Goal: Information Seeking & Learning: Learn about a topic

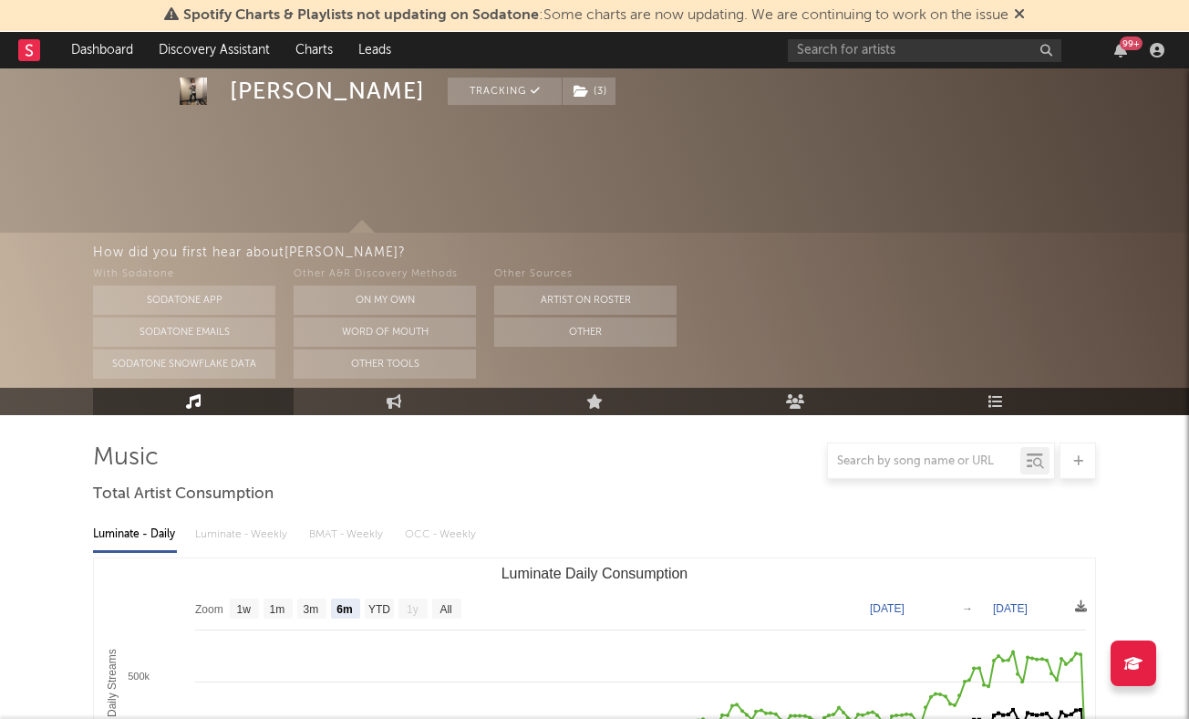
select select "6m"
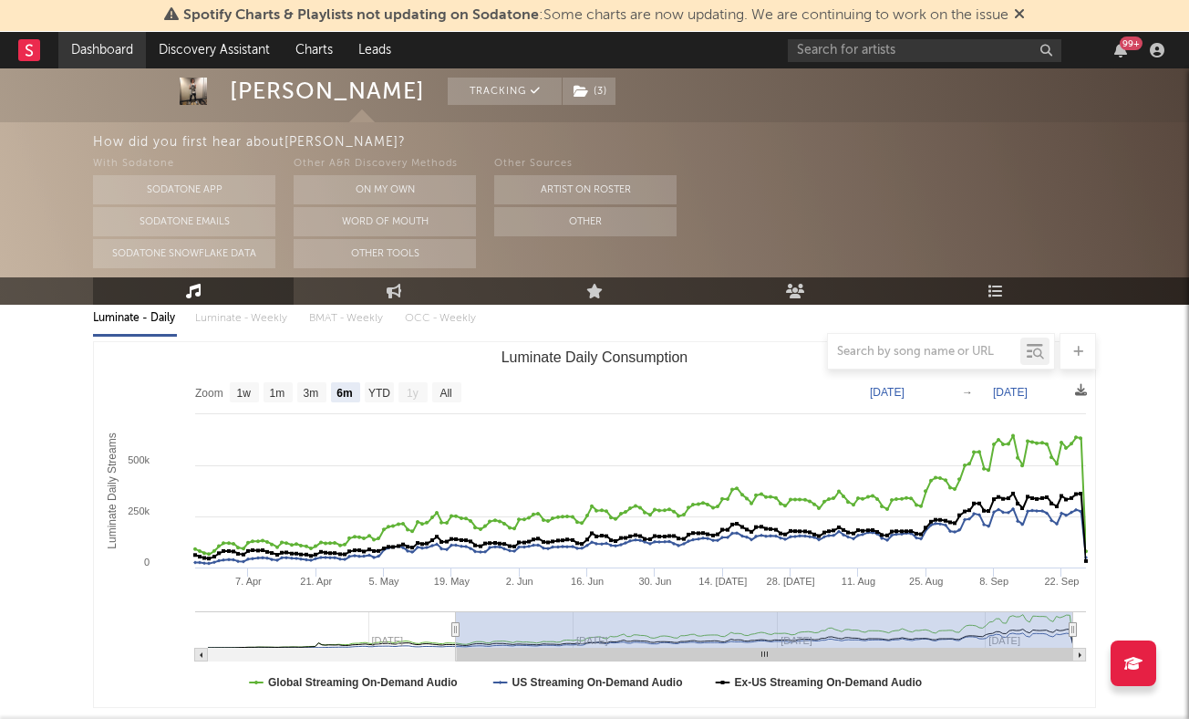
click at [88, 56] on link "Dashboard" at bounding box center [102, 50] width 88 height 36
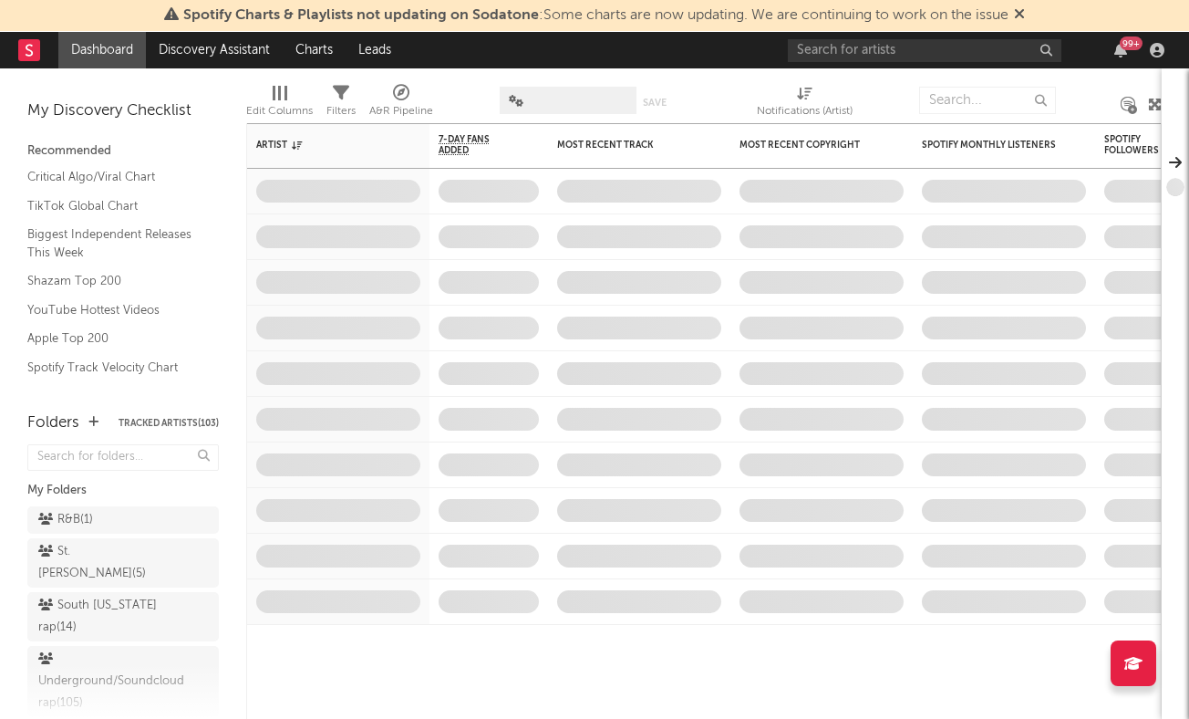
click at [128, 533] on span "R&B ( 1 )" at bounding box center [123, 522] width 192 height 32
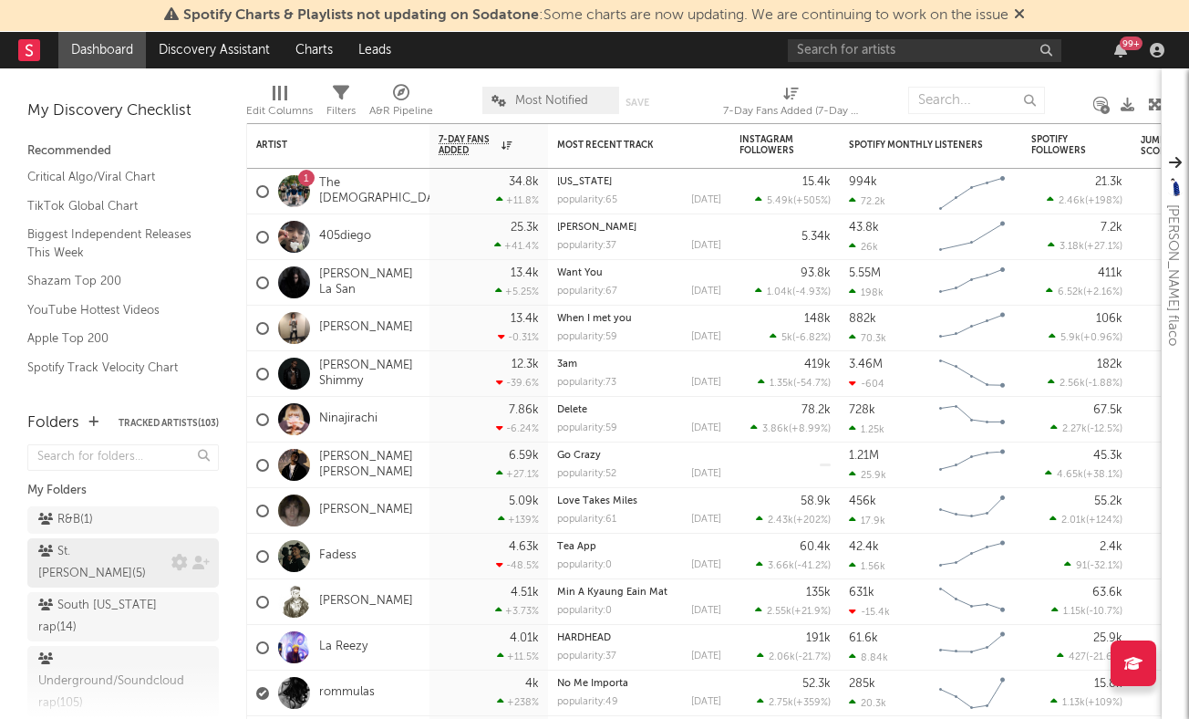
click at [120, 548] on div "St. [PERSON_NAME] rap ( 5 )" at bounding box center [102, 563] width 129 height 44
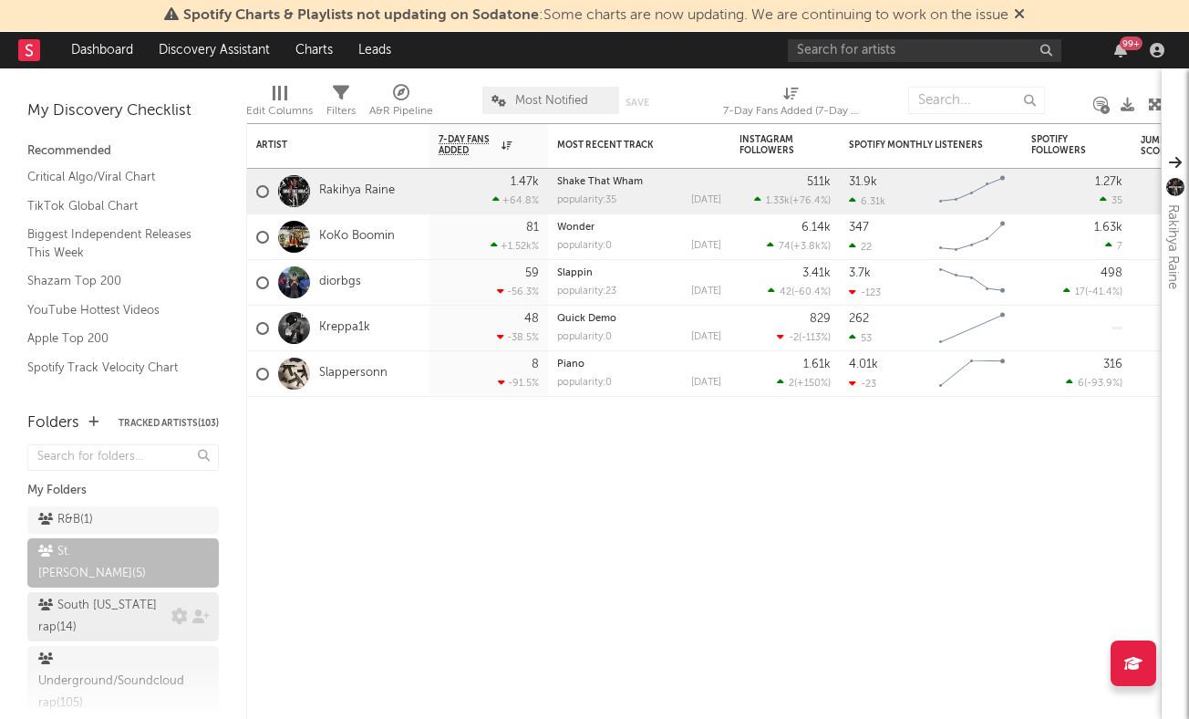
click at [111, 595] on div "South [US_STATE] rap ( 14 )" at bounding box center [102, 617] width 129 height 44
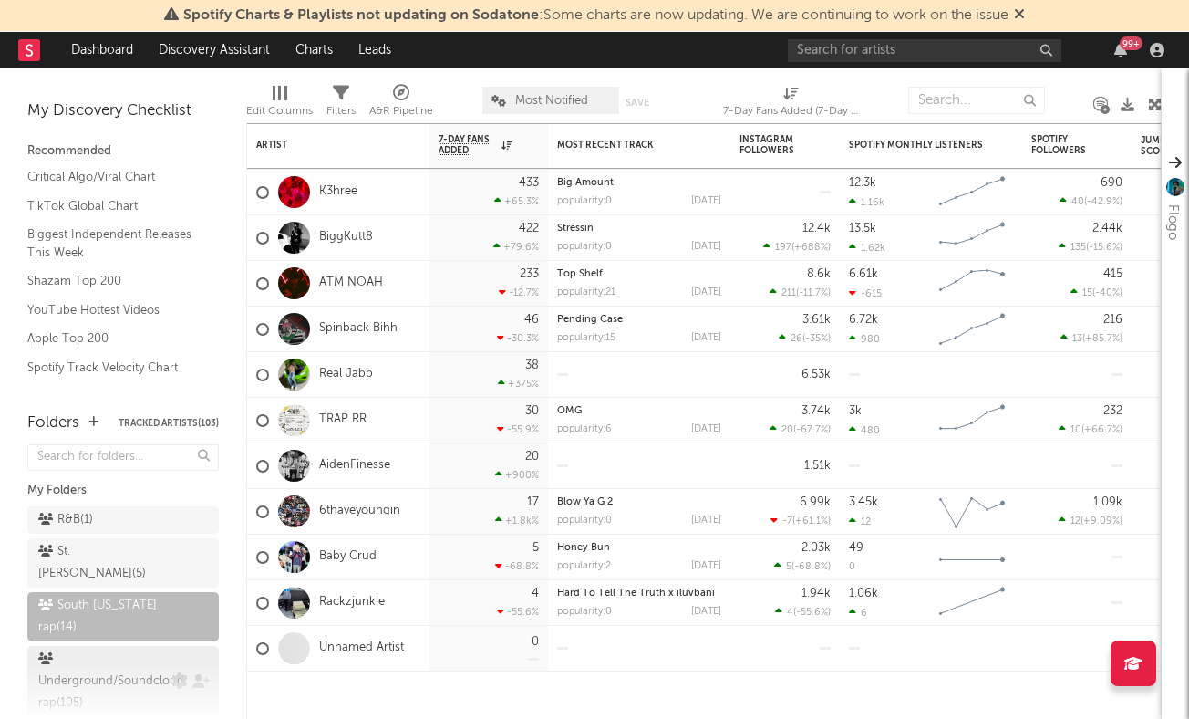
click at [123, 649] on div "Underground/Soundcloud rap ( 105 )" at bounding box center [111, 682] width 146 height 66
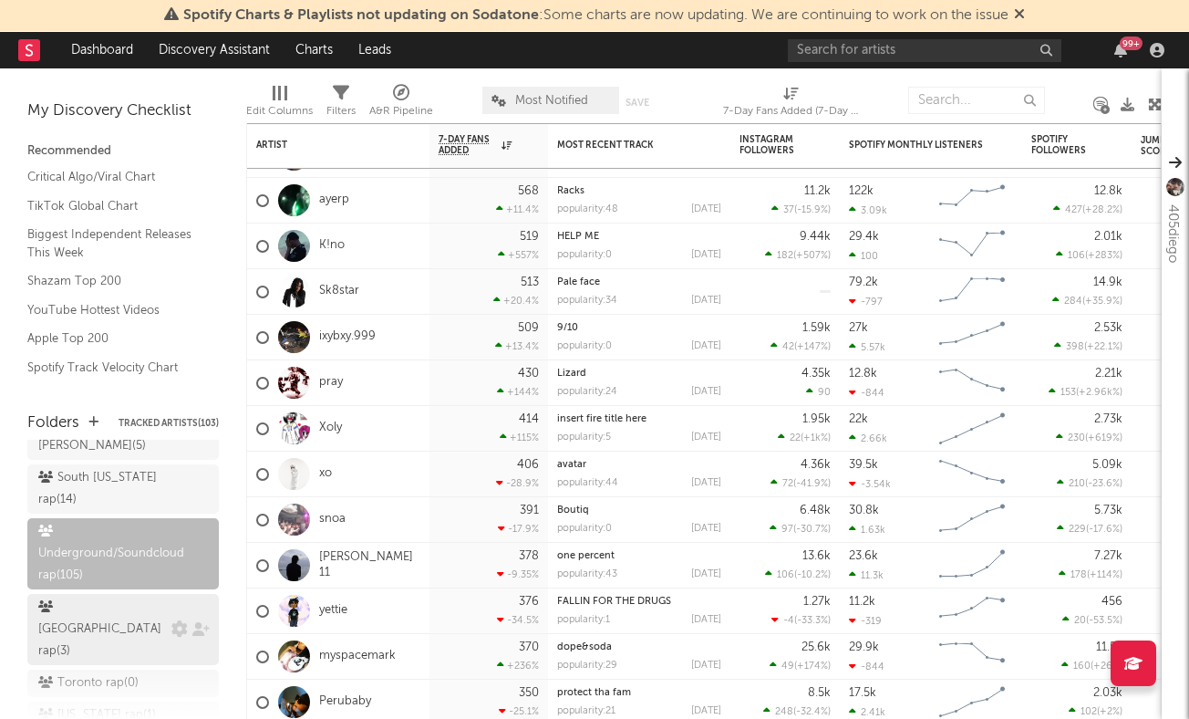
scroll to position [135, 0]
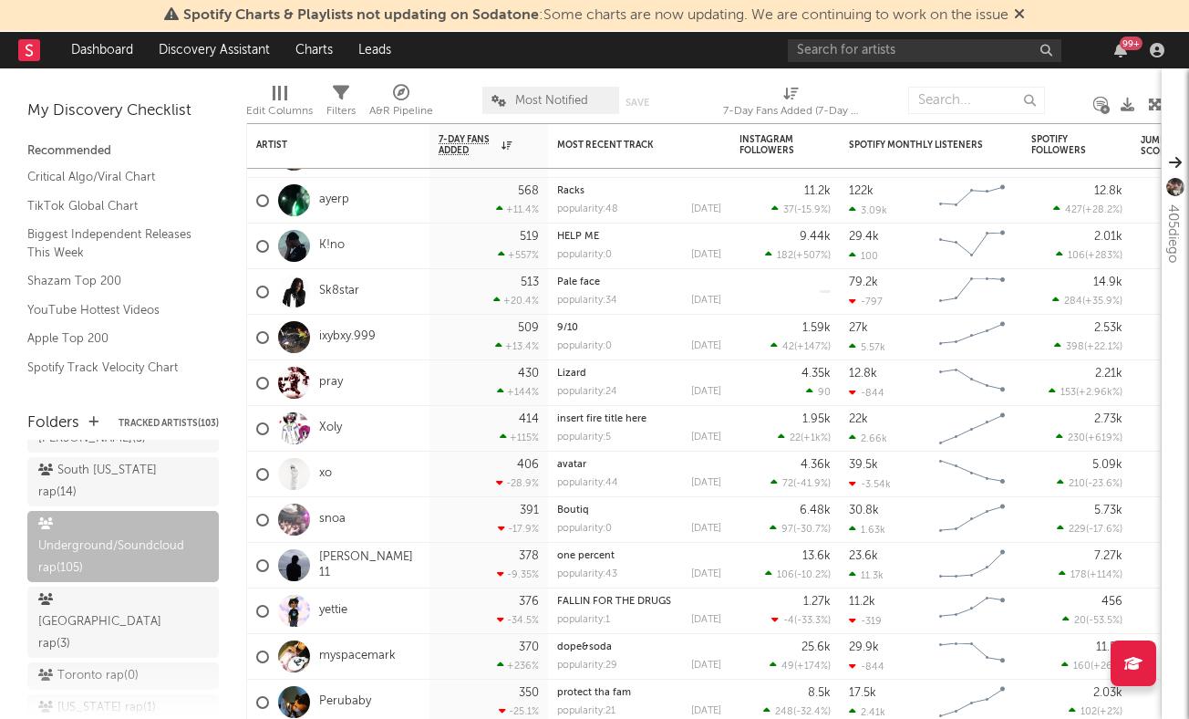
click at [116, 562] on span "Underground/Soundcloud rap ( 105 )" at bounding box center [123, 549] width 192 height 76
click at [115, 586] on div "South Africa rap ( 3 )" at bounding box center [123, 621] width 192 height 71
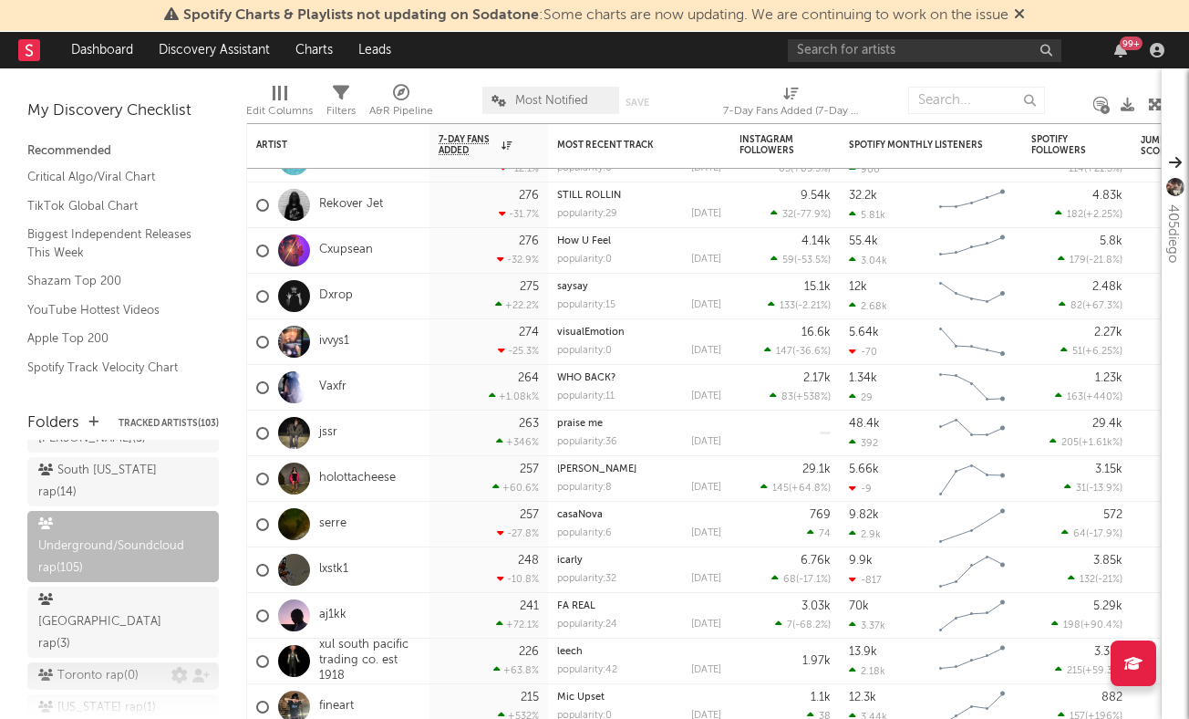
scroll to position [256, 0]
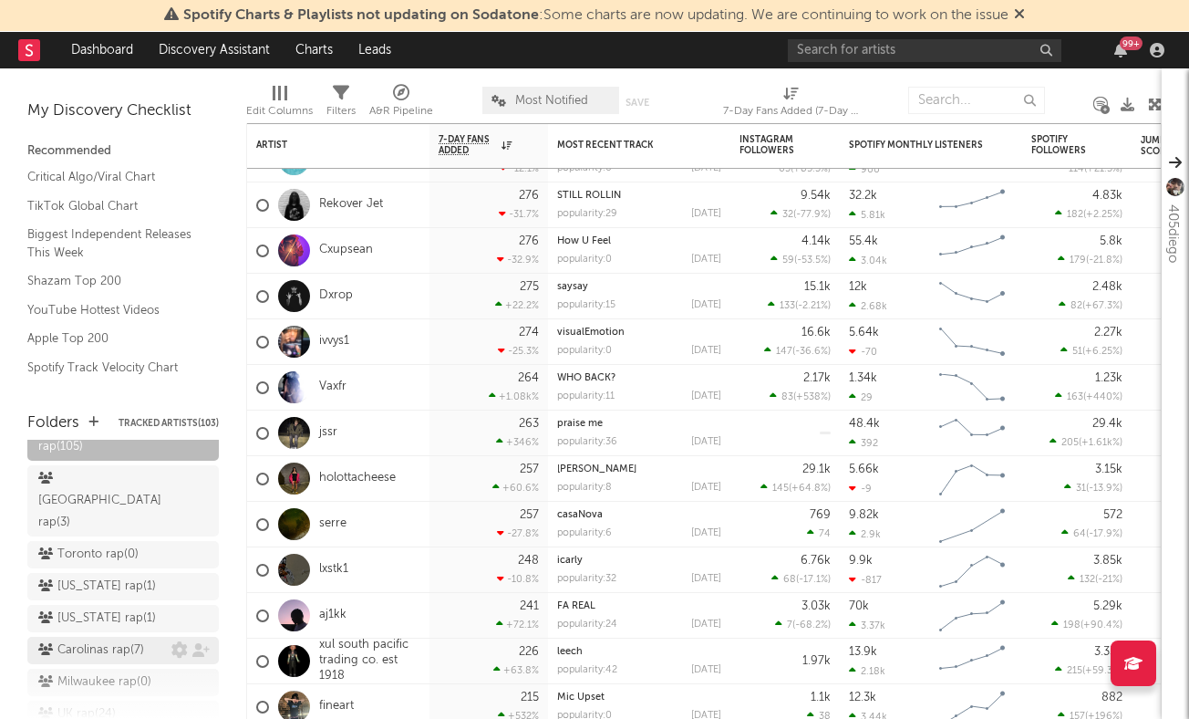
click at [128, 639] on div "Carolinas rap ( 7 )" at bounding box center [91, 650] width 106 height 22
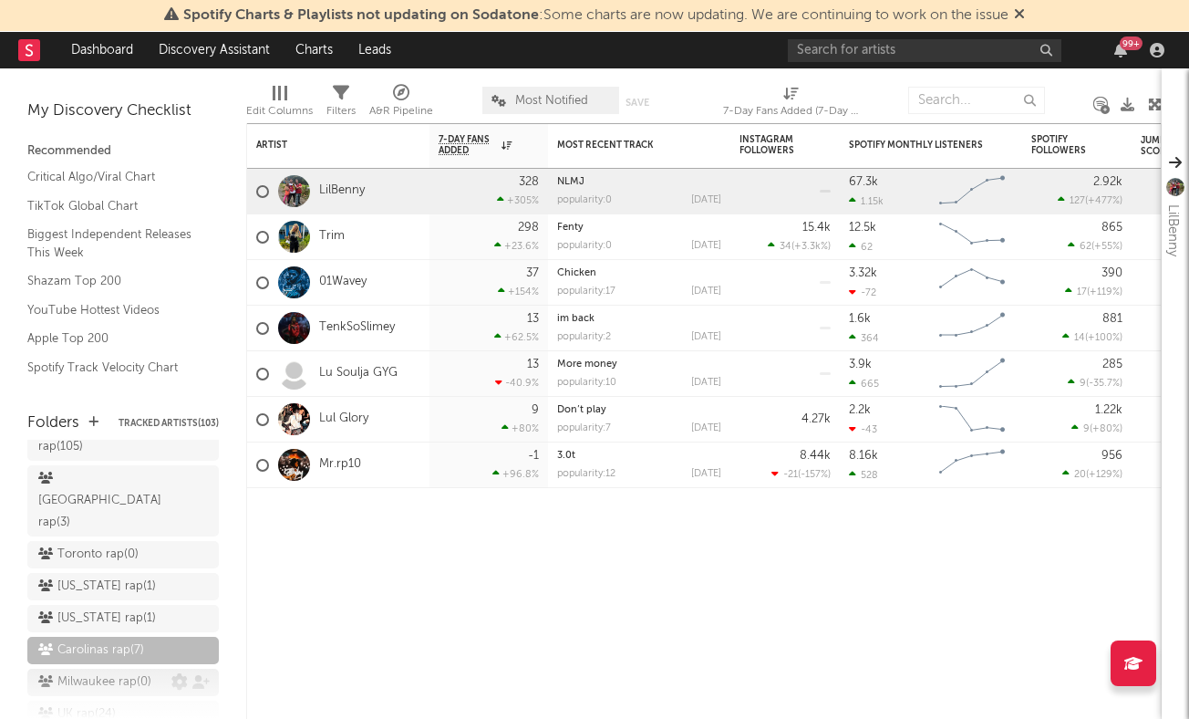
scroll to position [290, 0]
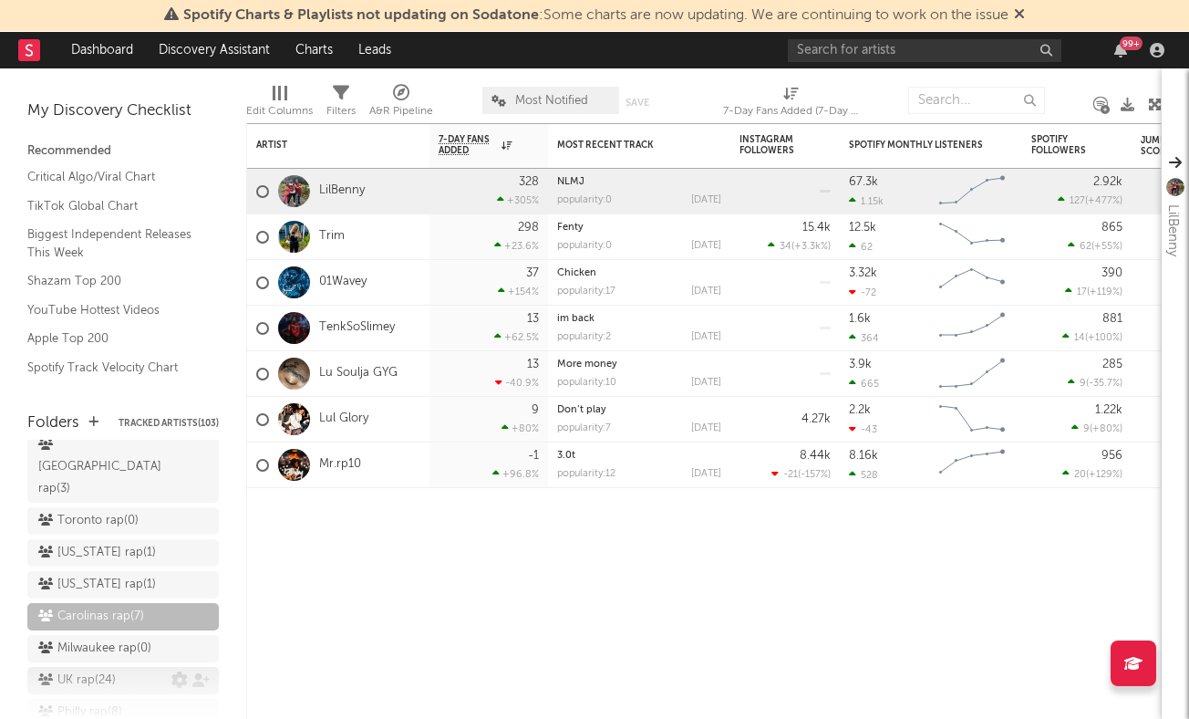
click at [129, 669] on div "UK rap ( 24 )" at bounding box center [104, 680] width 133 height 22
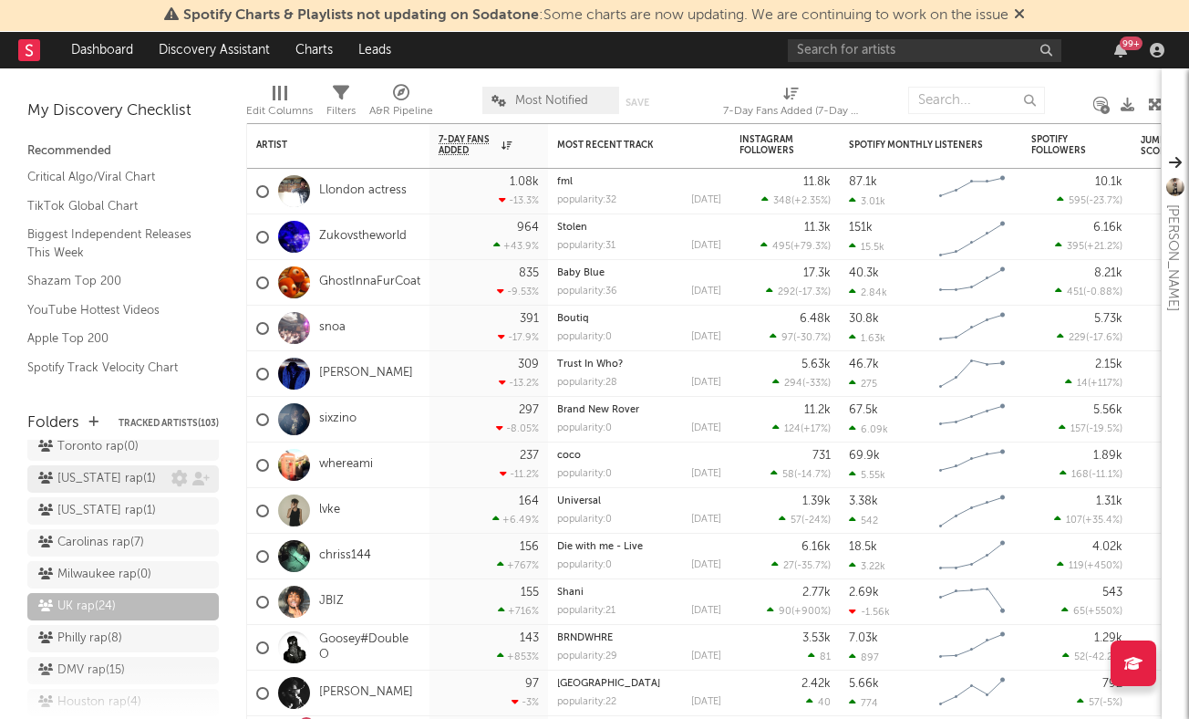
scroll to position [379, 0]
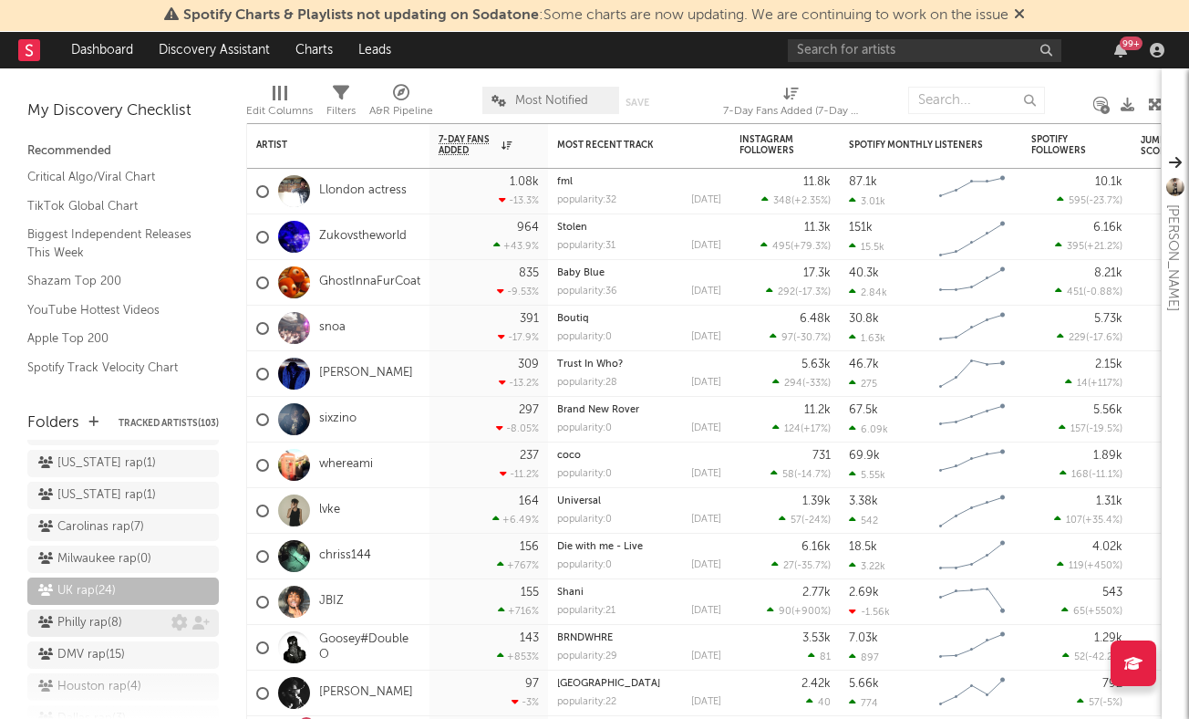
click at [133, 612] on div "Philly rap ( 8 )" at bounding box center [104, 623] width 133 height 22
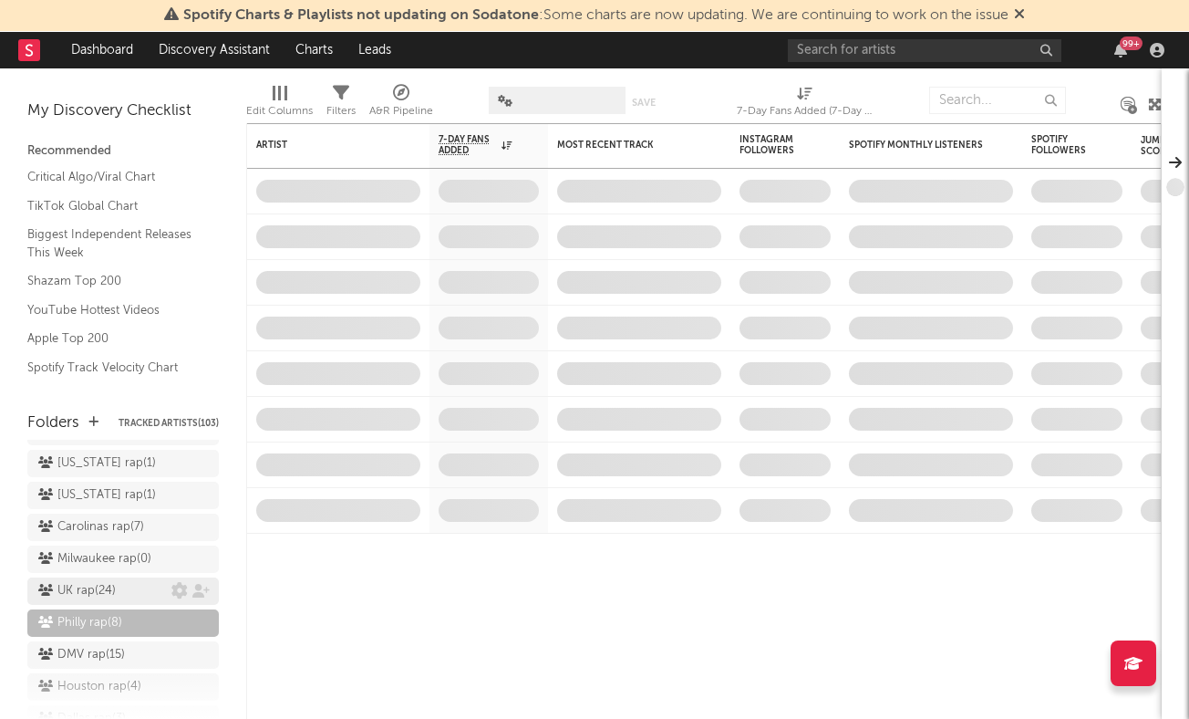
click at [130, 580] on div "UK rap ( 24 )" at bounding box center [104, 591] width 133 height 22
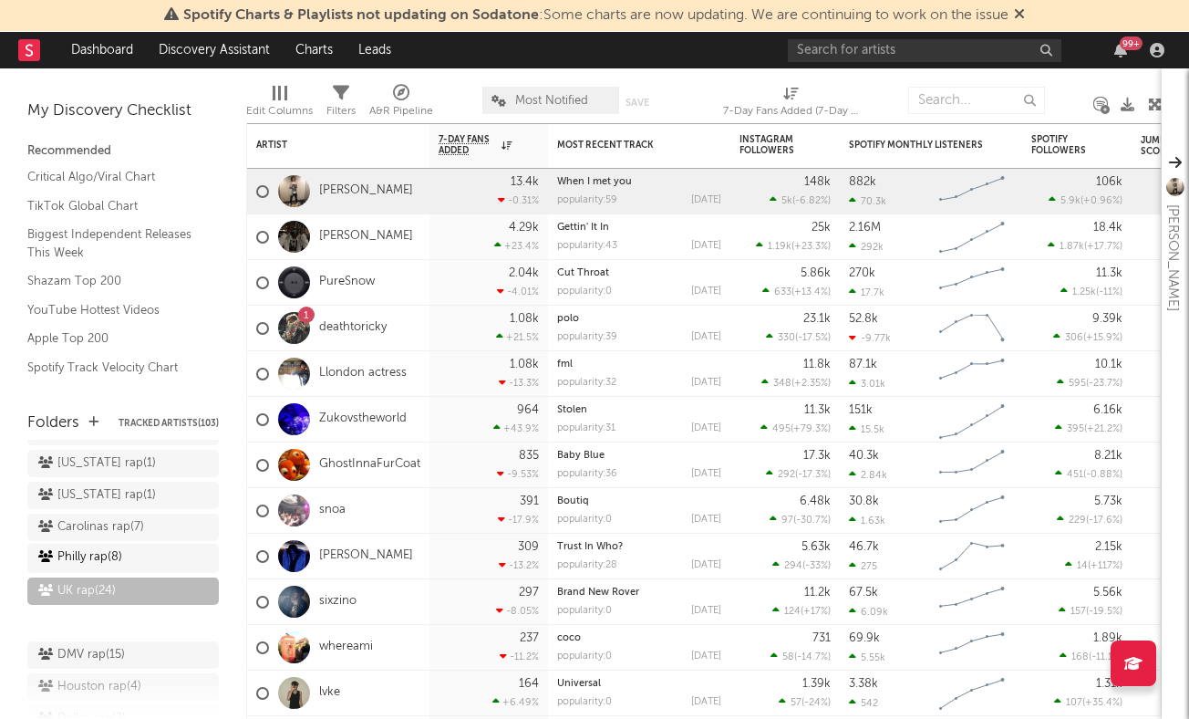
click at [126, 609] on div "Philly rap ( 8 )" at bounding box center [123, 622] width 192 height 27
click at [126, 612] on div "Philly rap ( 8 )" at bounding box center [104, 623] width 133 height 22
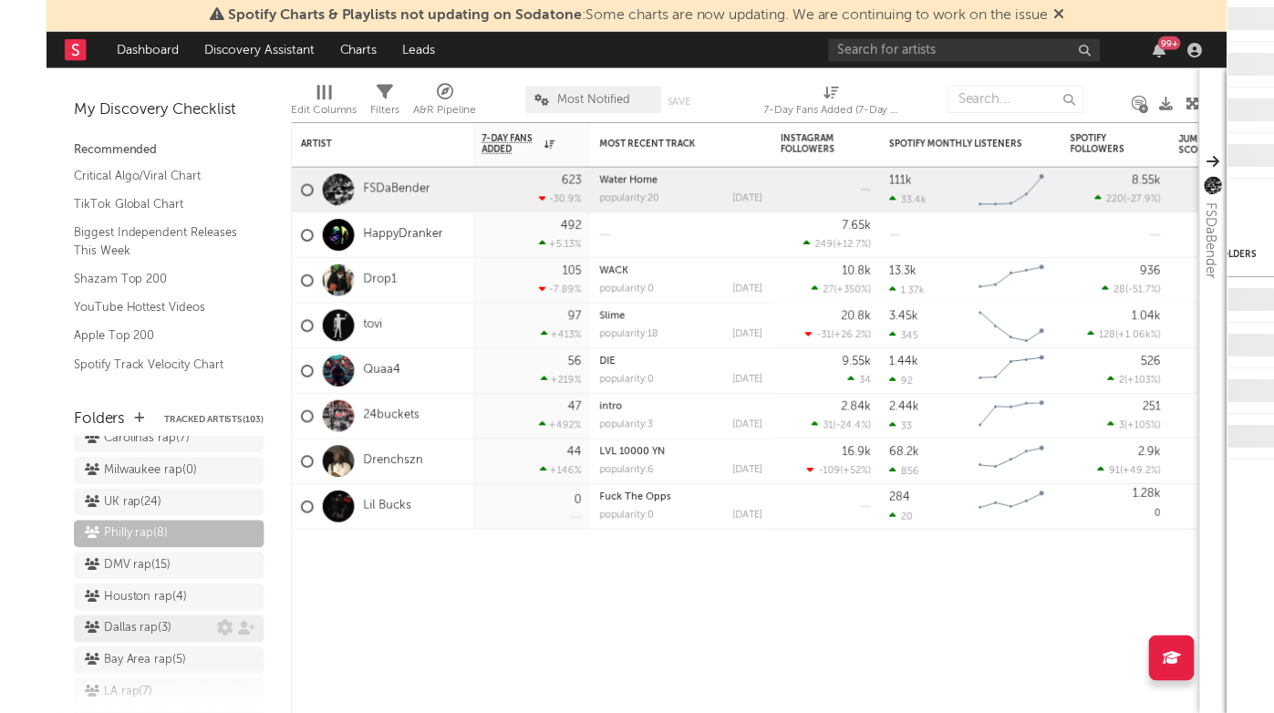
scroll to position [484, 0]
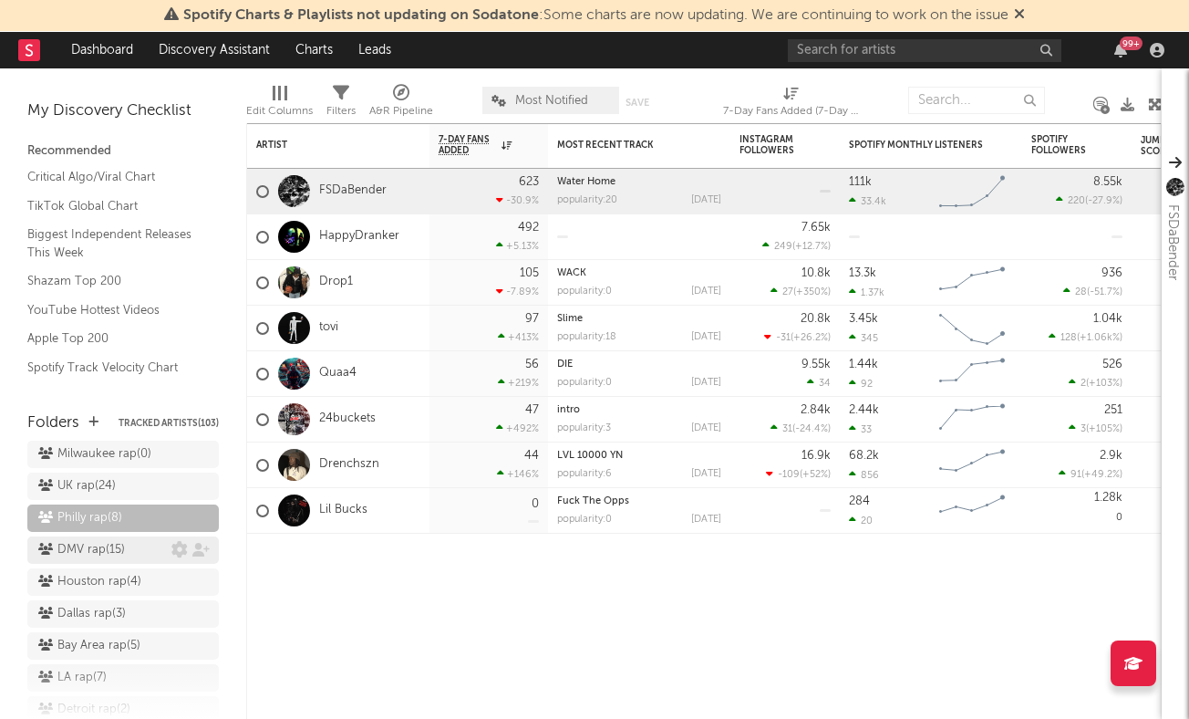
click at [107, 539] on div "DMV rap ( 15 )" at bounding box center [81, 550] width 87 height 22
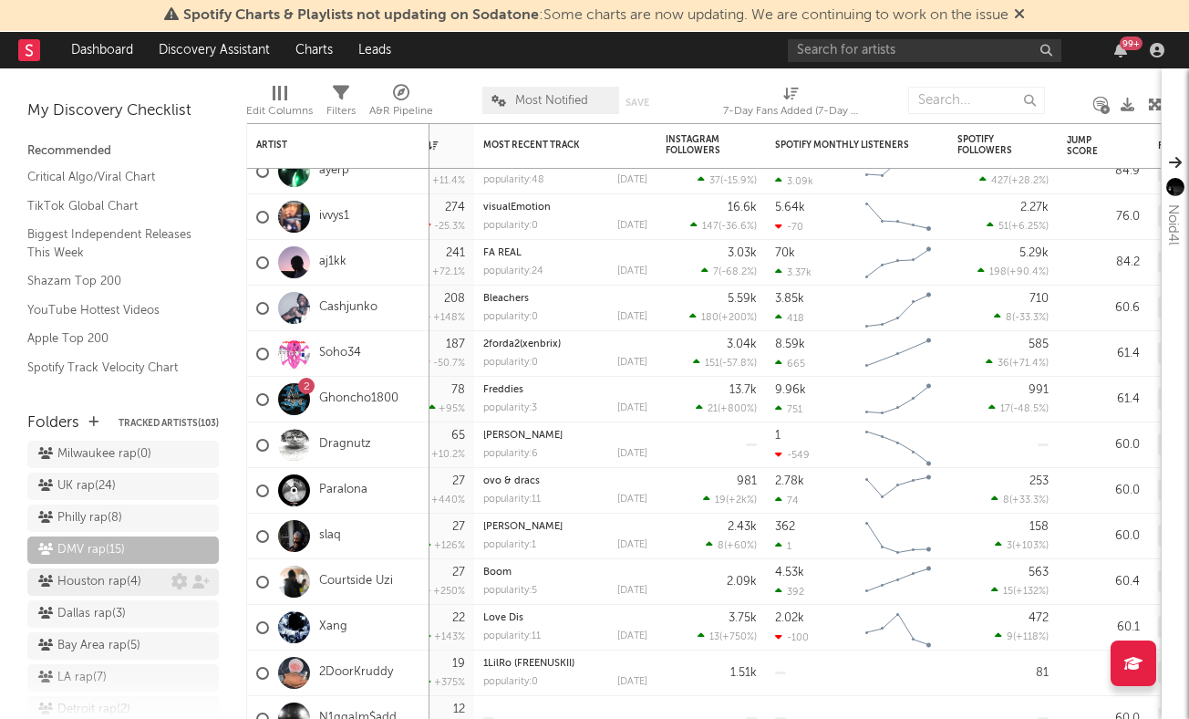
click at [134, 571] on div "Houston rap ( 4 )" at bounding box center [89, 582] width 103 height 22
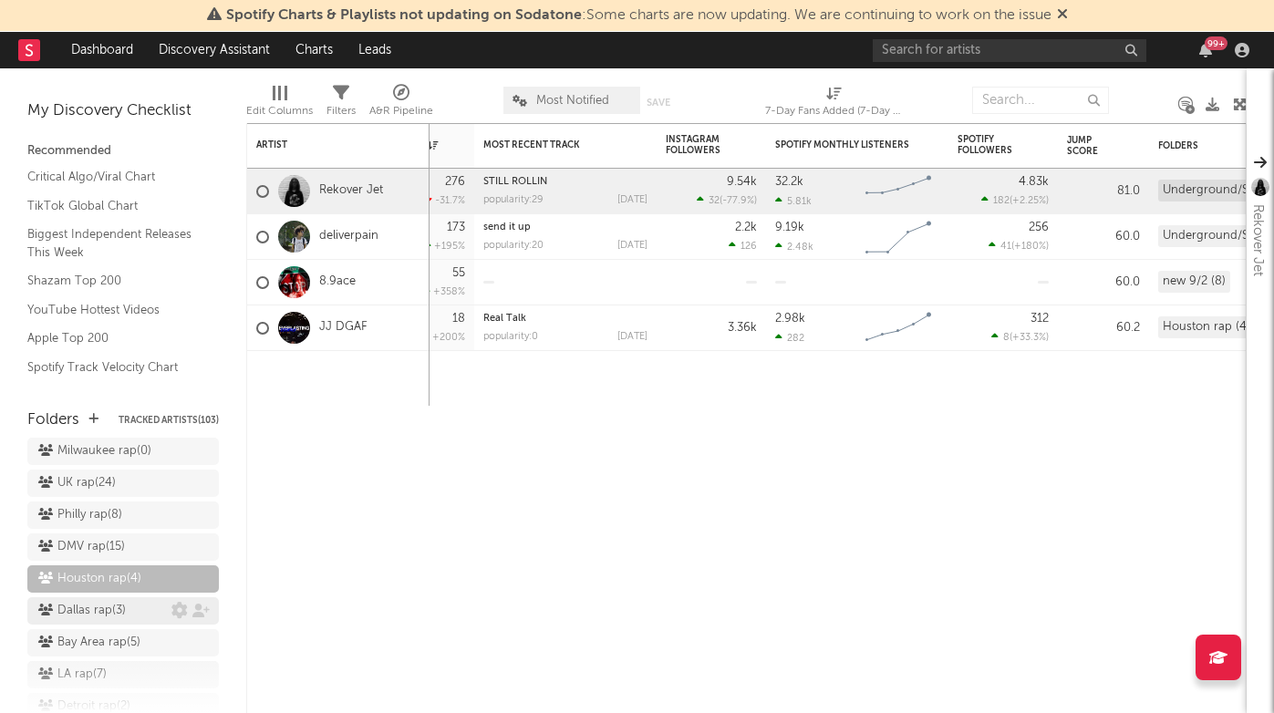
click at [134, 597] on div "Dallas rap ( 3 )" at bounding box center [123, 610] width 192 height 27
click at [131, 600] on div "Dallas rap ( 3 )" at bounding box center [104, 611] width 133 height 22
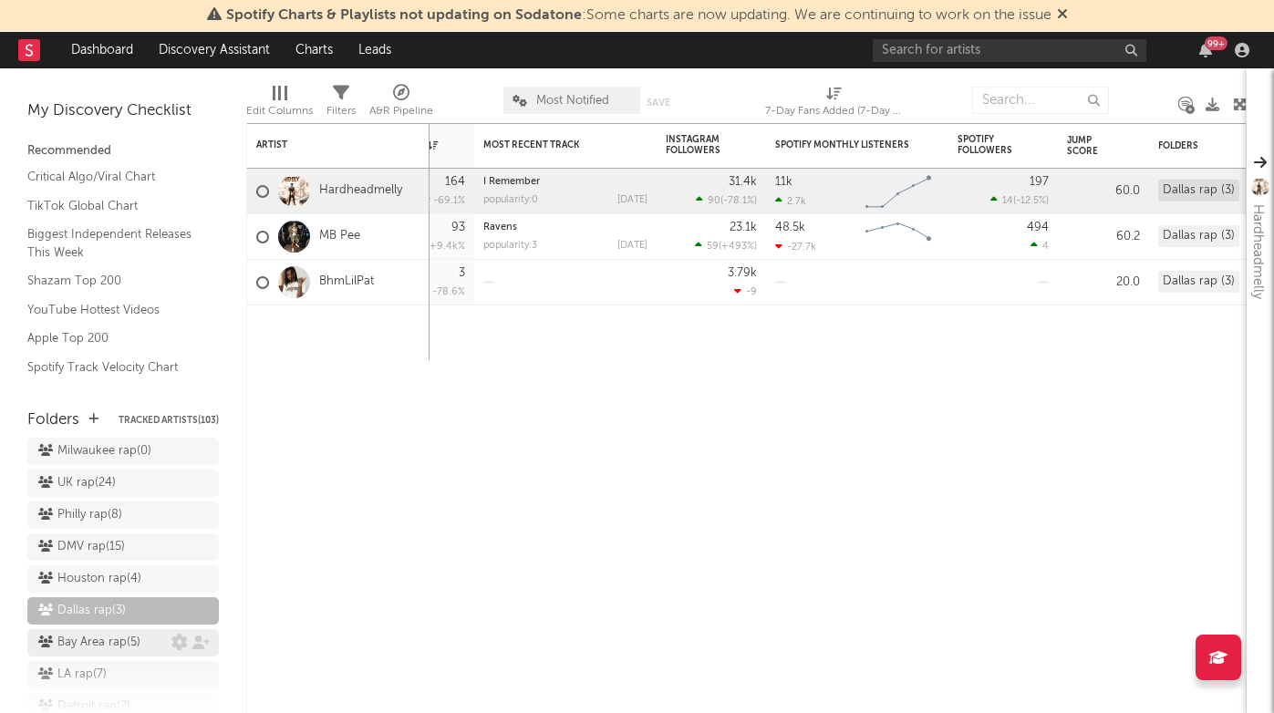
click at [125, 632] on div "Bay Area rap ( 5 )" at bounding box center [89, 643] width 102 height 22
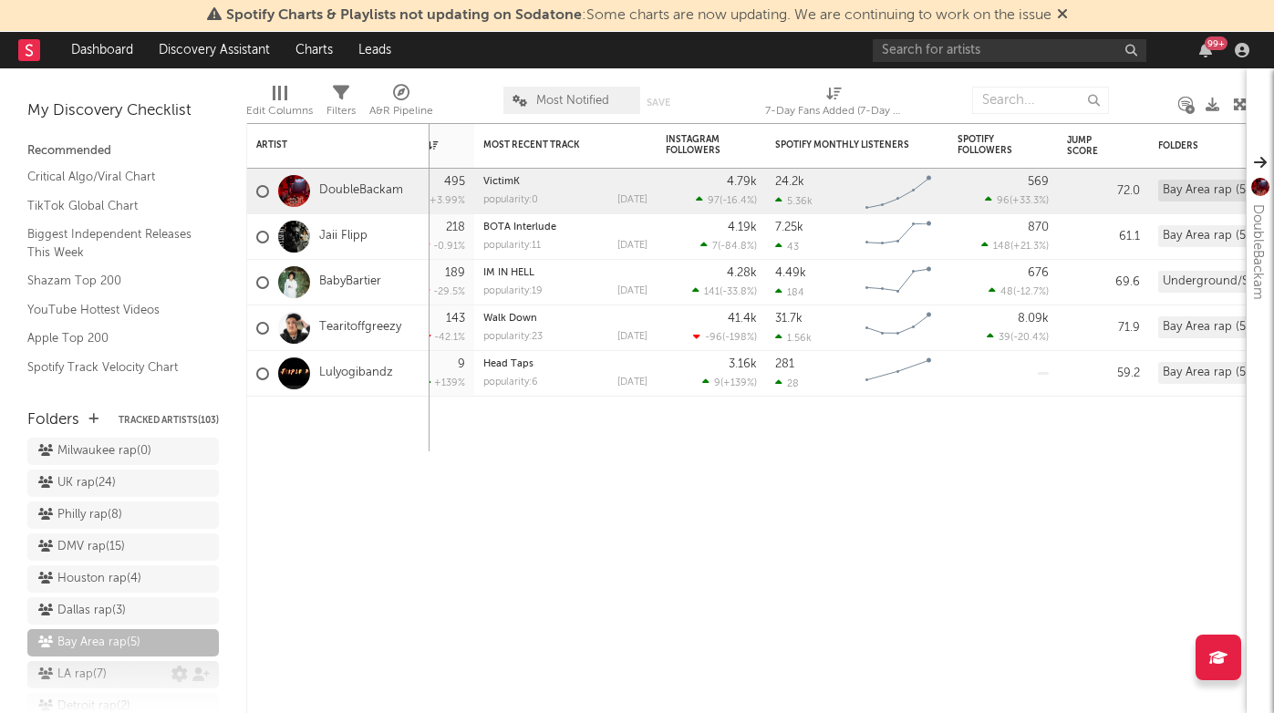
click at [104, 664] on div "LA rap ( 7 )" at bounding box center [72, 675] width 68 height 22
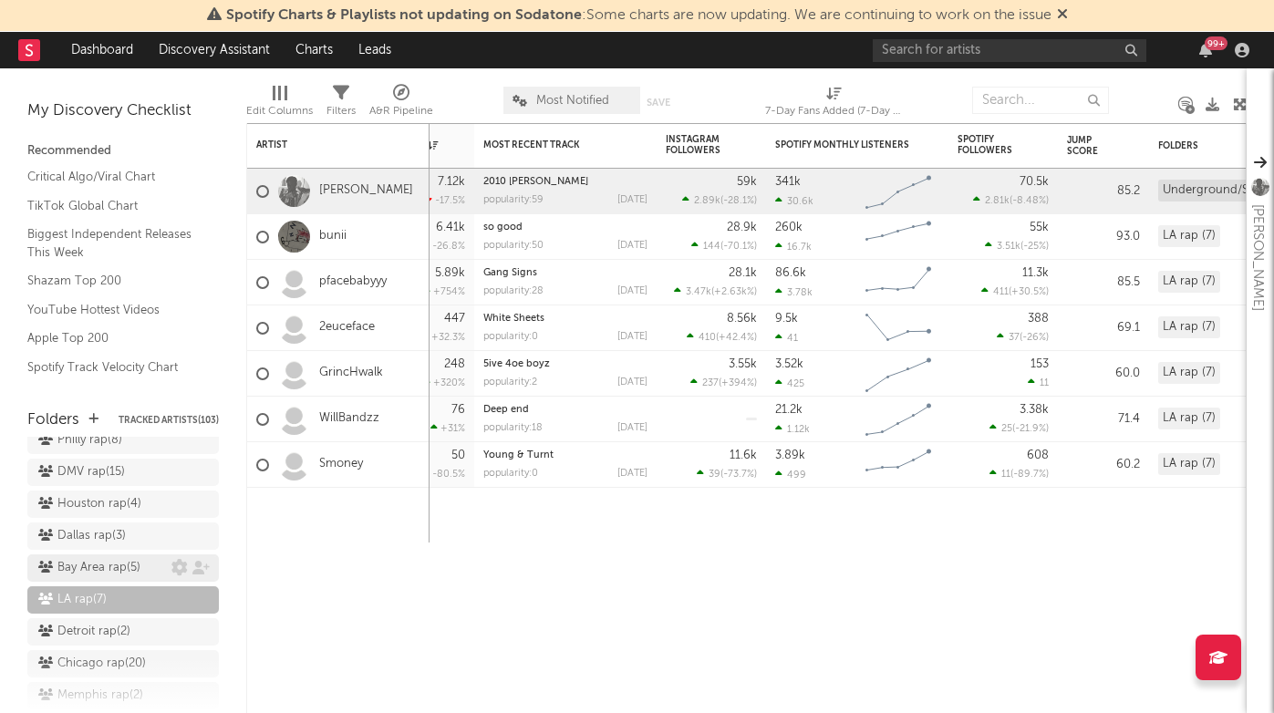
scroll to position [565, 0]
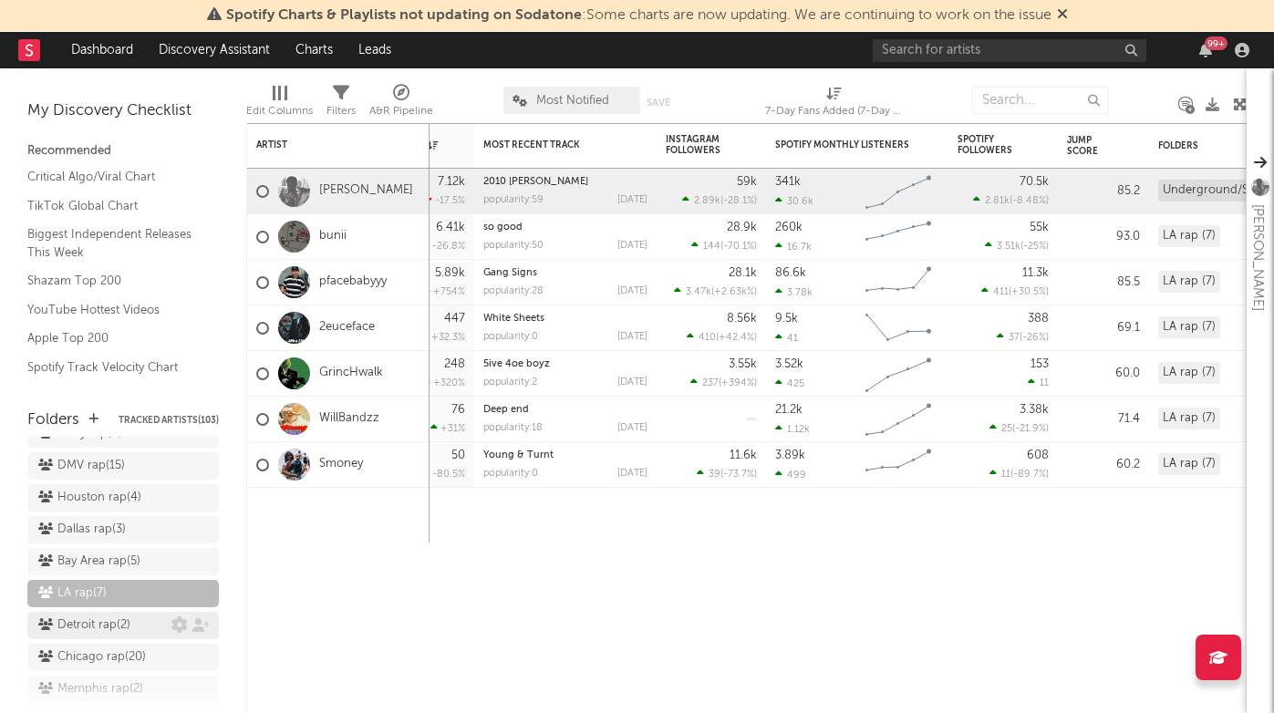
click at [136, 615] on div "Detroit rap ( 2 )" at bounding box center [104, 626] width 133 height 22
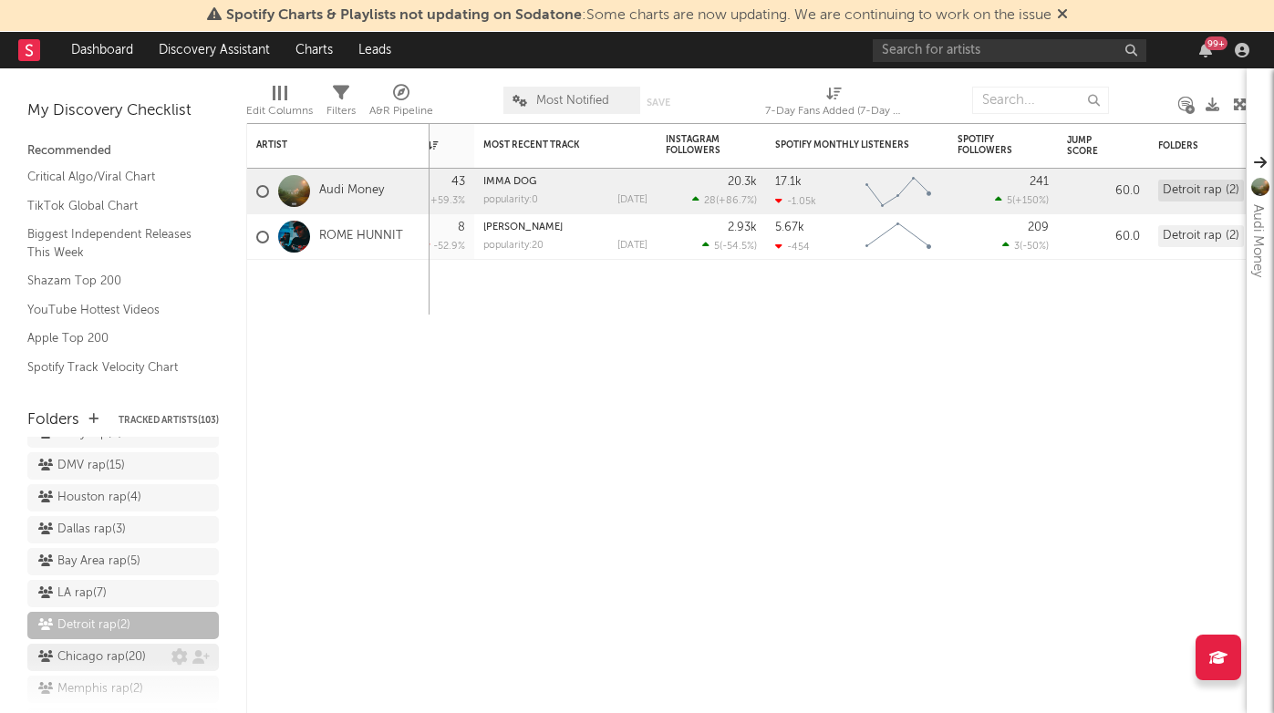
click at [131, 644] on link "Chicago rap ( 20 )" at bounding box center [123, 657] width 192 height 27
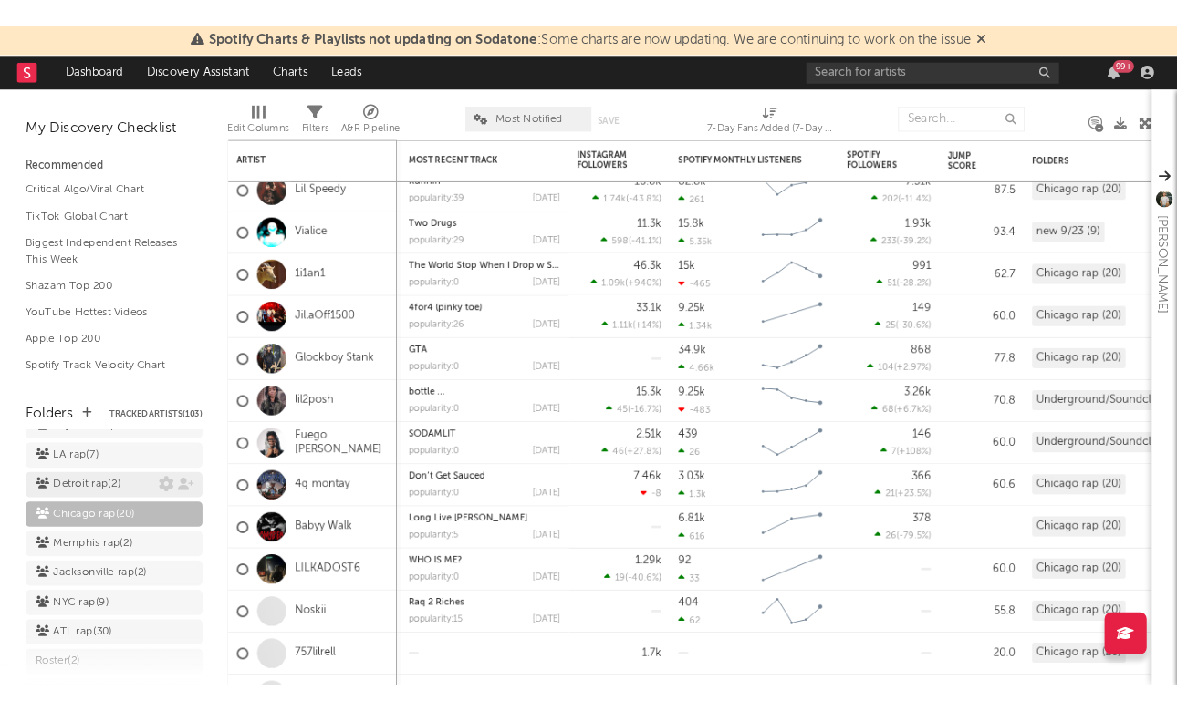
scroll to position [732, 0]
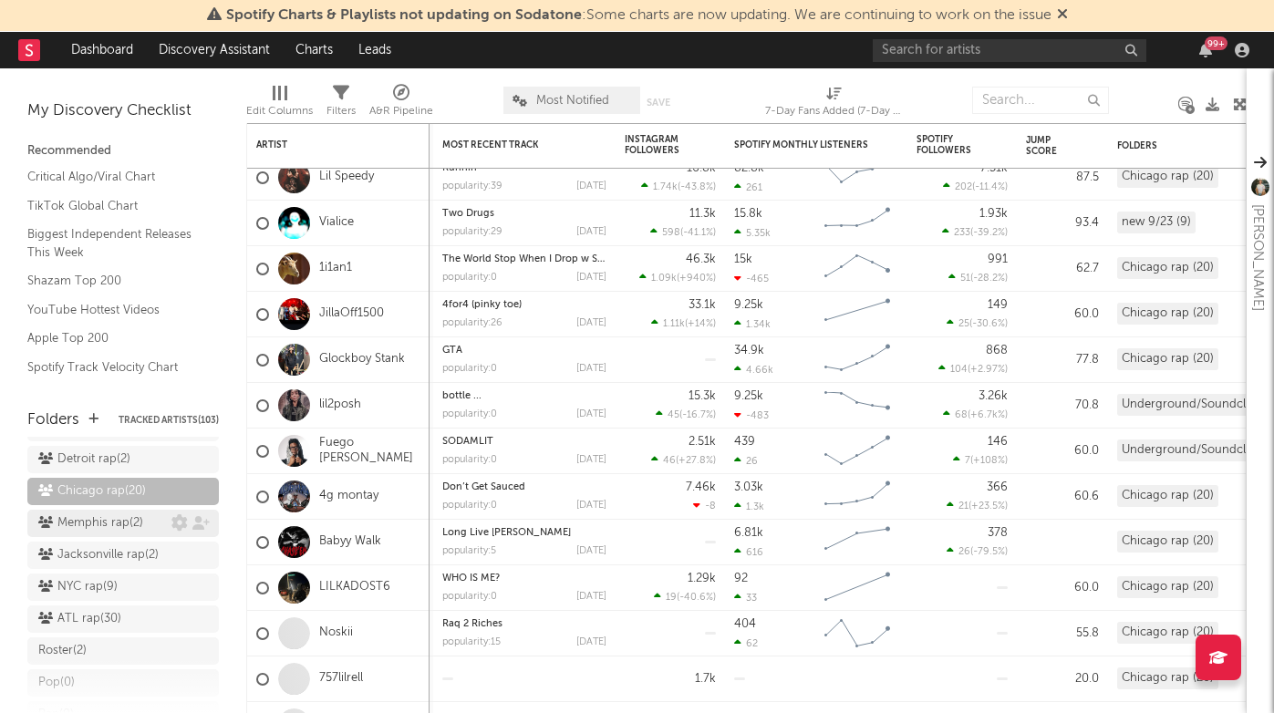
click at [137, 513] on div "Memphis rap ( 2 )" at bounding box center [90, 524] width 105 height 22
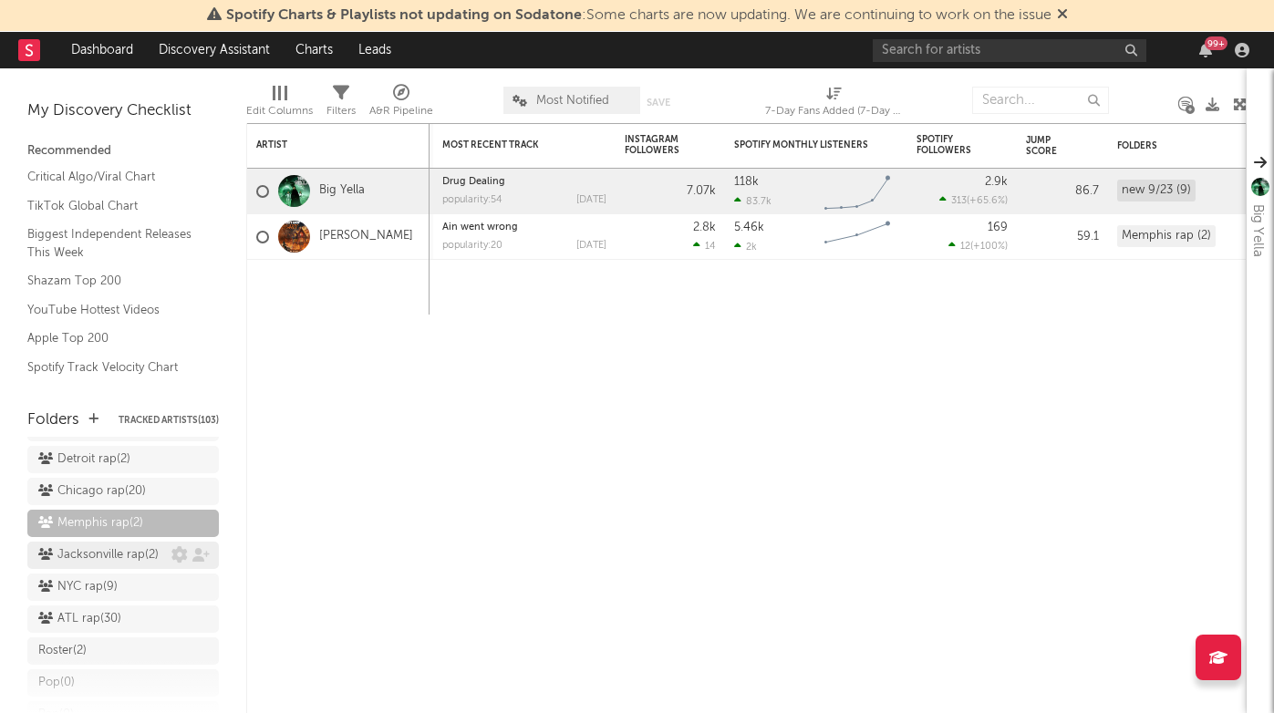
click at [129, 545] on div "Jacksonville rap ( 2 )" at bounding box center [98, 556] width 120 height 22
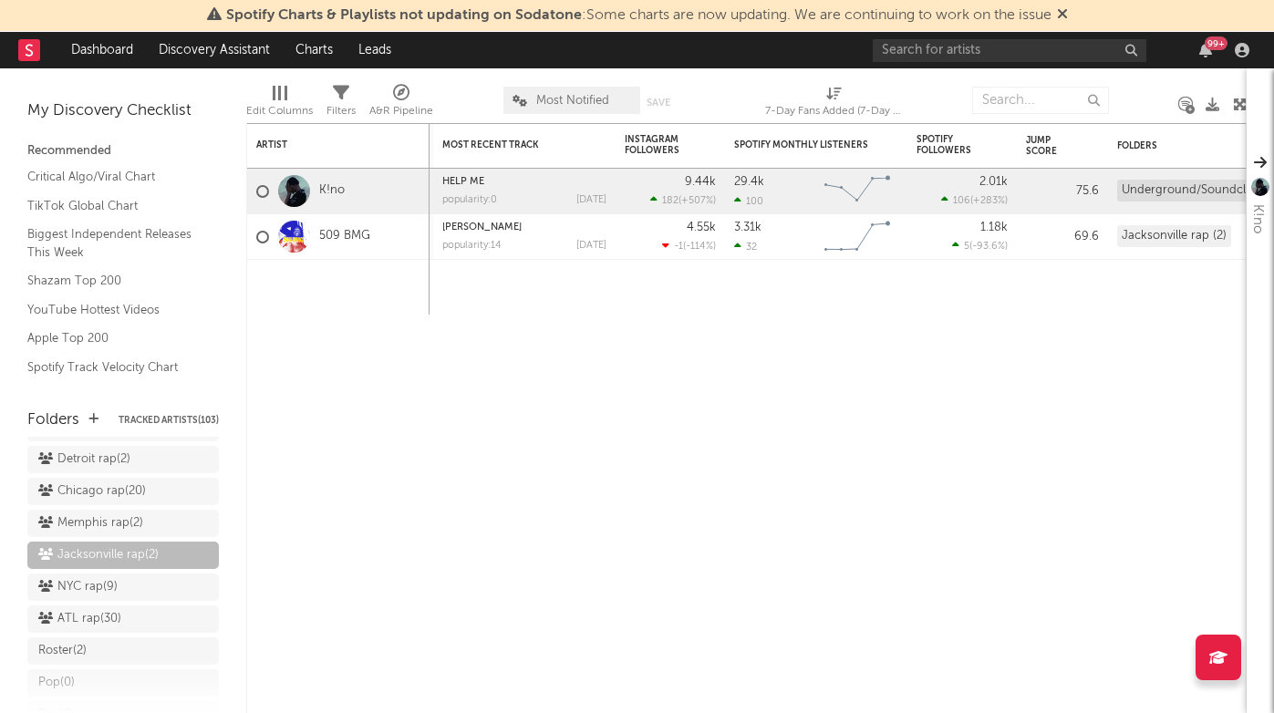
click at [131, 542] on span "Jacksonville rap ( 2 )" at bounding box center [123, 558] width 192 height 32
click at [125, 576] on div "NYC rap ( 9 )" at bounding box center [104, 587] width 133 height 22
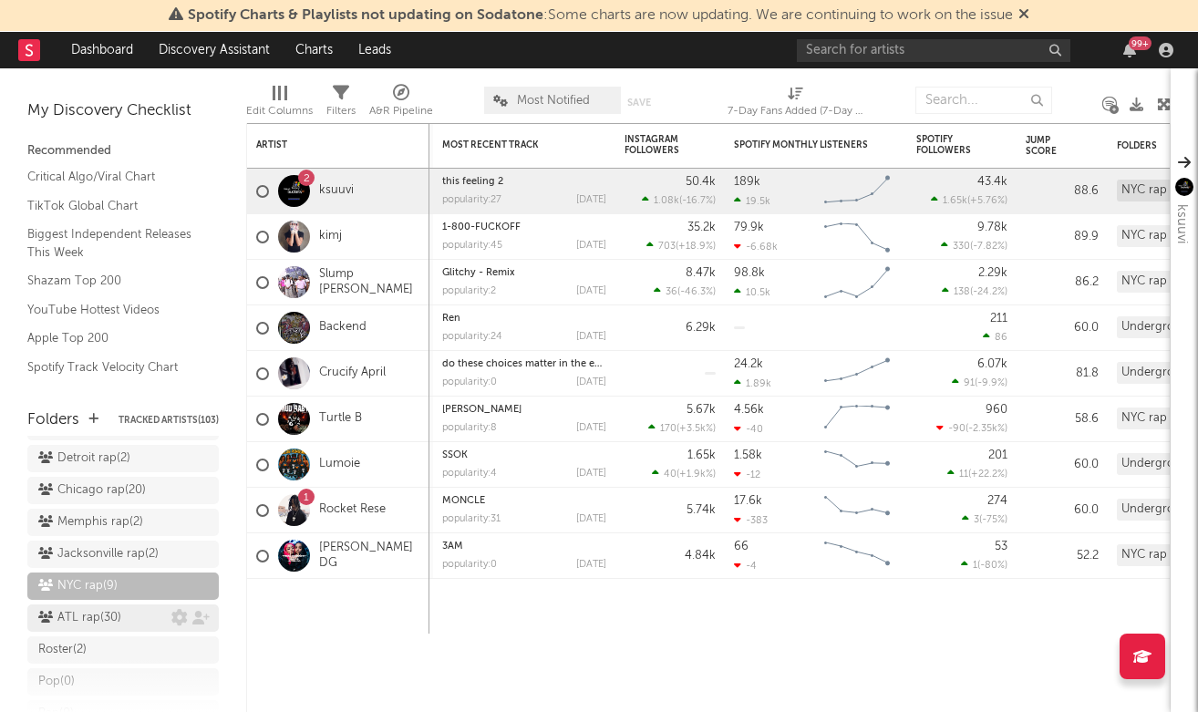
click at [130, 607] on div "ATL rap ( 30 )" at bounding box center [104, 618] width 133 height 22
